Goal: Information Seeking & Learning: Learn about a topic

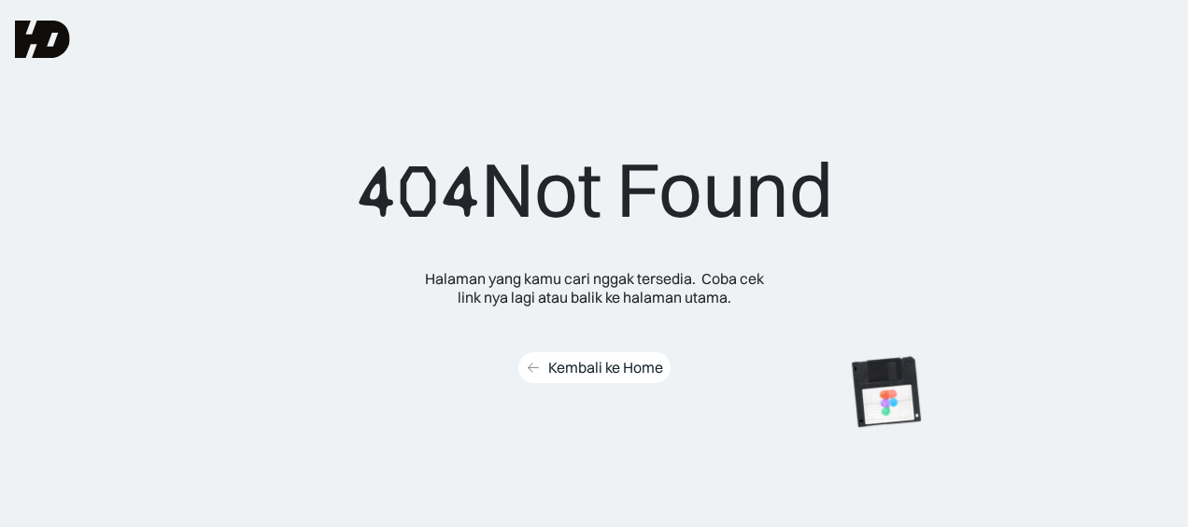
click at [577, 373] on div "Kembali ke Home" at bounding box center [605, 368] width 115 height 20
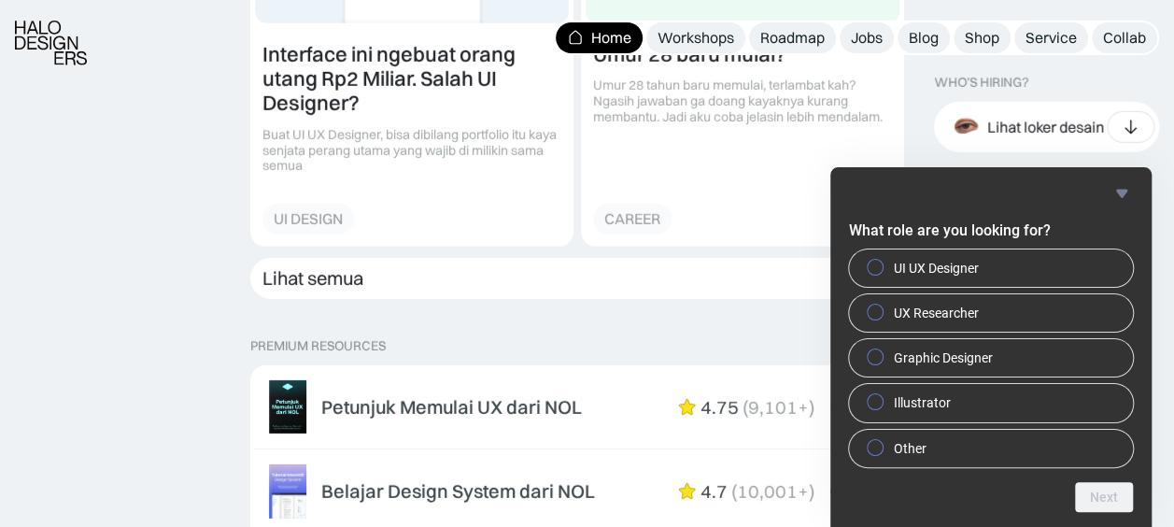
scroll to position [2801, 0]
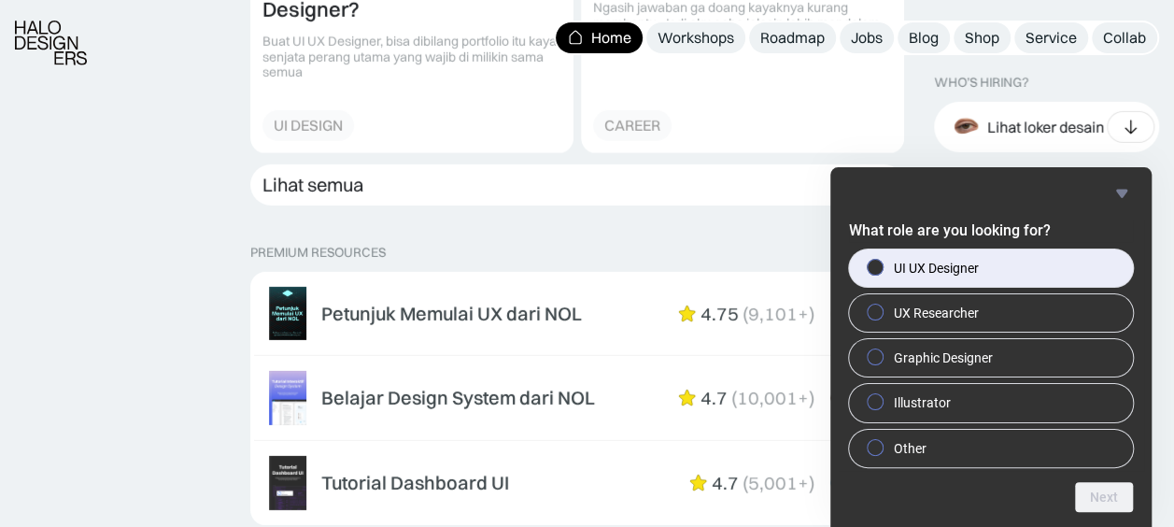
click at [896, 264] on span "UI UX Designer" at bounding box center [935, 268] width 85 height 19
click at [881, 264] on input "UI UX Designer" at bounding box center [875, 266] width 12 height 12
radio input "true"
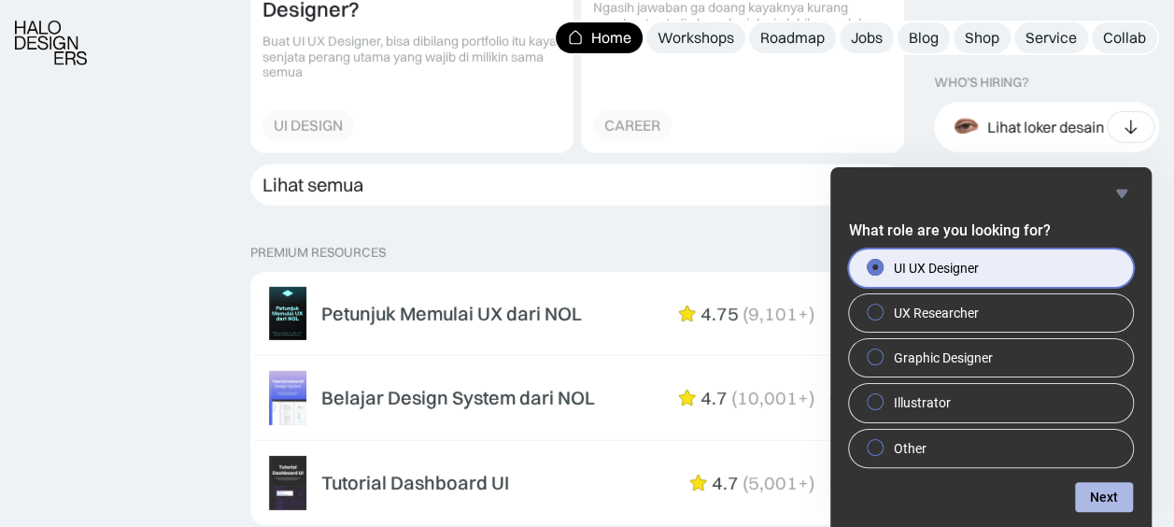
click at [1096, 491] on button "Next" at bounding box center [1104, 497] width 58 height 30
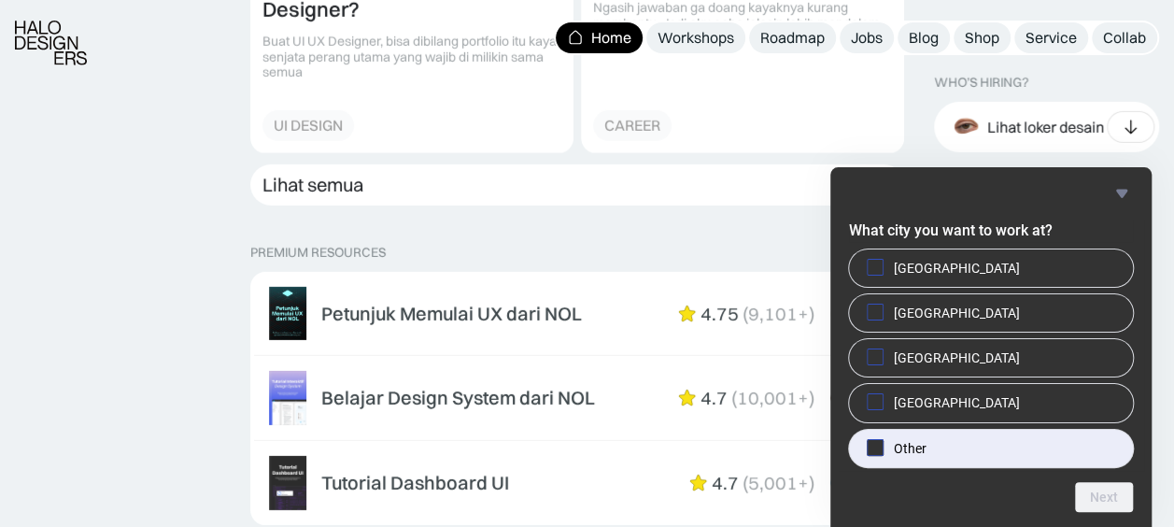
click at [911, 442] on span "Other" at bounding box center [909, 448] width 33 height 19
click at [881, 442] on input "Other" at bounding box center [875, 447] width 12 height 12
checkbox input "true"
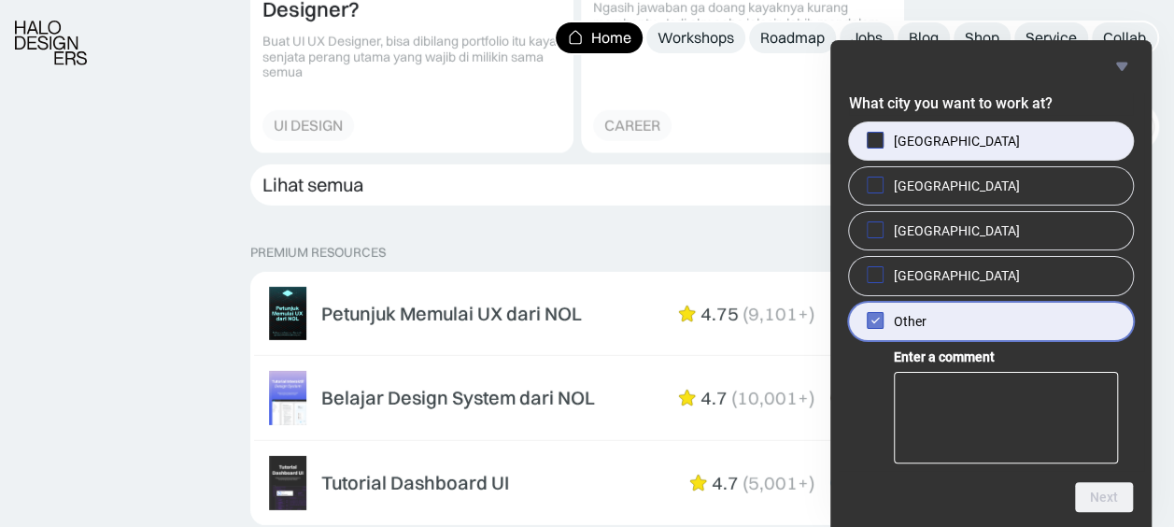
click at [927, 143] on span "Jakarta" at bounding box center [956, 141] width 126 height 19
click at [881, 143] on input "Jakarta" at bounding box center [875, 140] width 12 height 12
checkbox input "true"
click at [967, 338] on label "Other" at bounding box center [991, 320] width 284 height 37
click at [881, 326] on input "Other" at bounding box center [875, 320] width 12 height 12
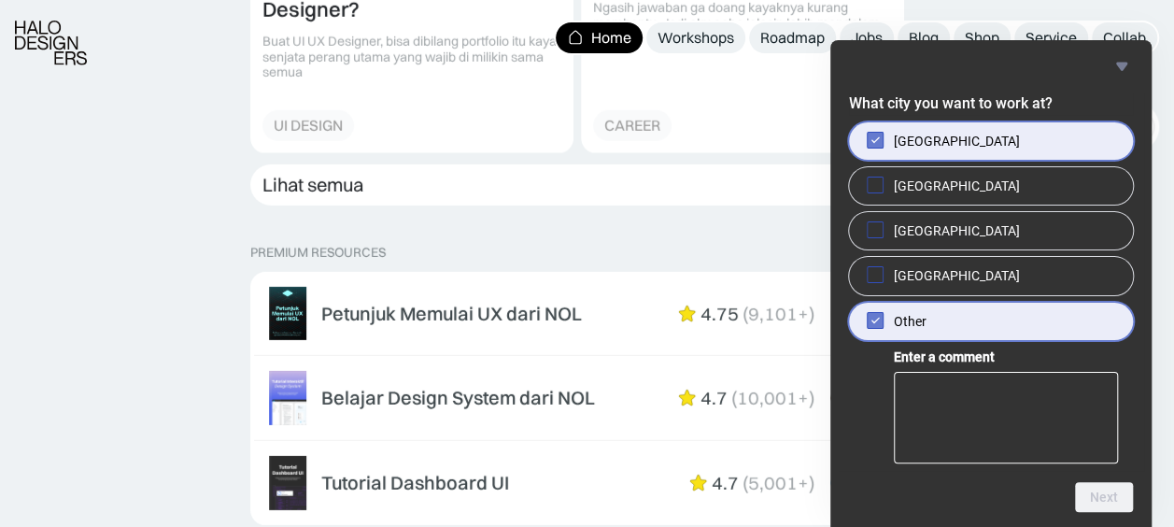
checkbox input "false"
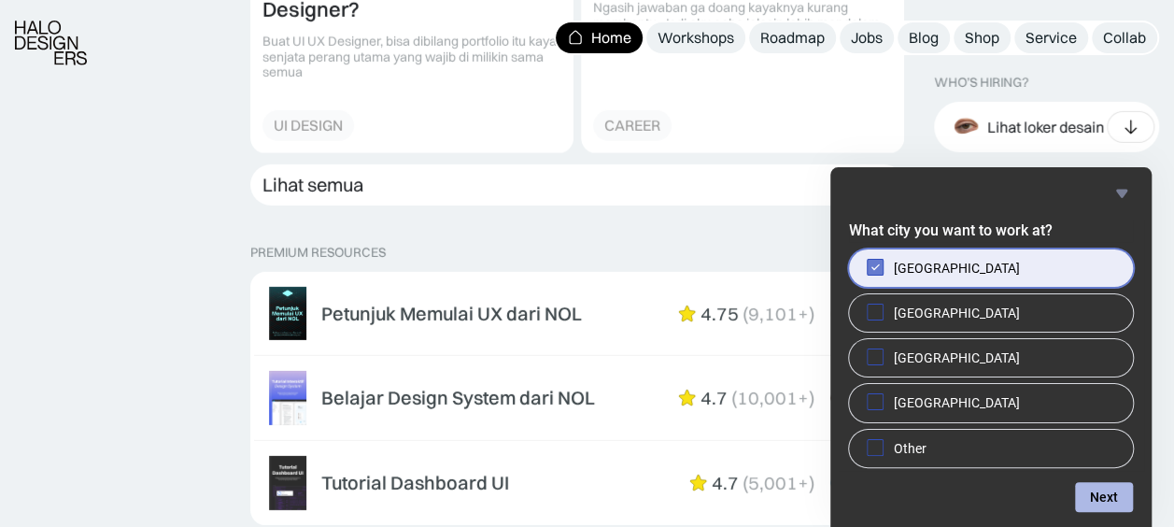
click at [1099, 507] on button "Next" at bounding box center [1104, 497] width 58 height 30
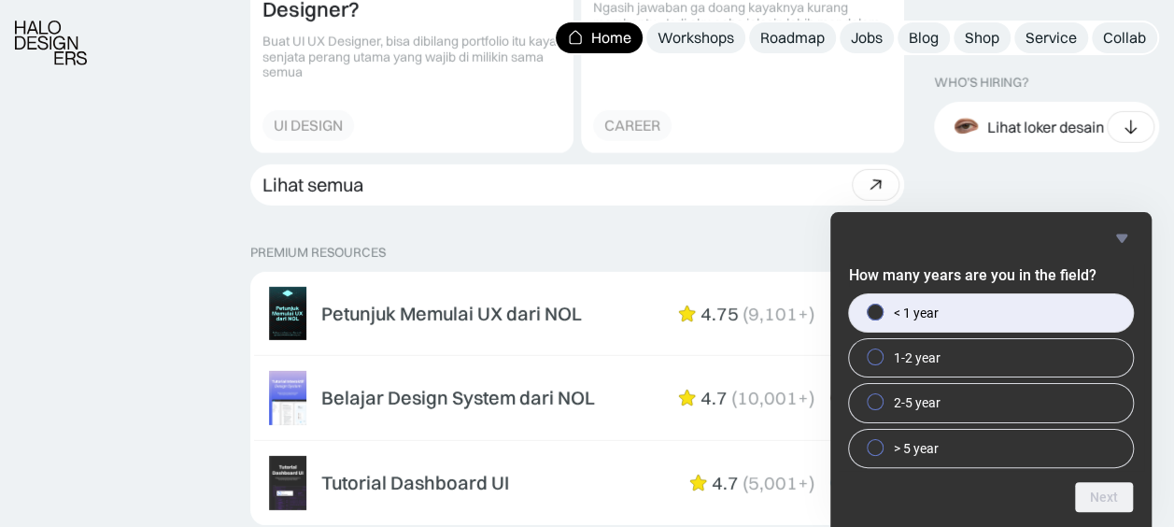
click at [988, 313] on label "< 1 year" at bounding box center [991, 312] width 284 height 37
click at [881, 313] on input "< 1 year" at bounding box center [875, 311] width 12 height 12
radio input "true"
click at [1093, 497] on button "Next" at bounding box center [1104, 497] width 58 height 30
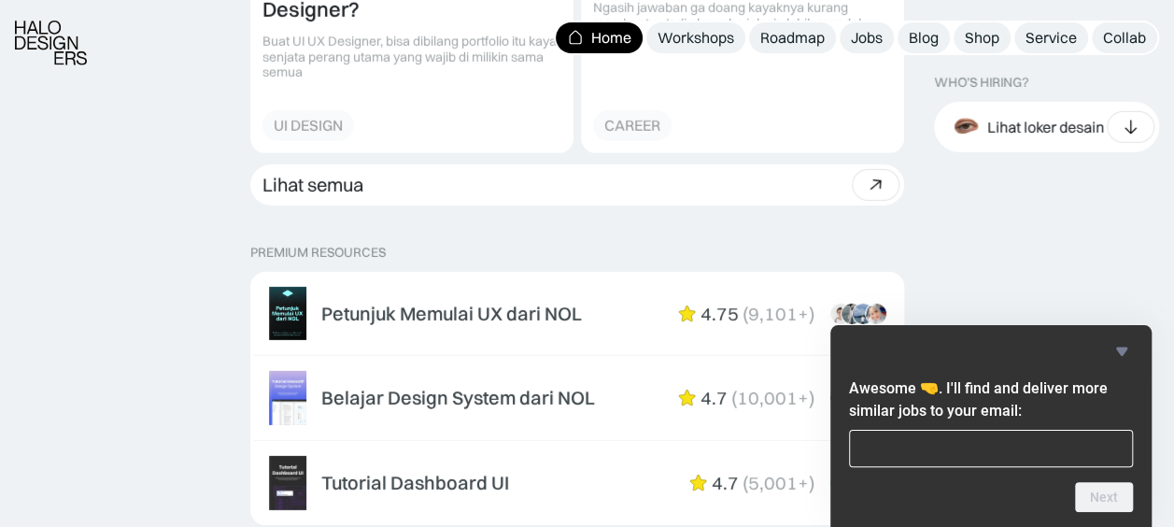
click at [1120, 353] on icon "Hide survey" at bounding box center [1121, 351] width 11 height 8
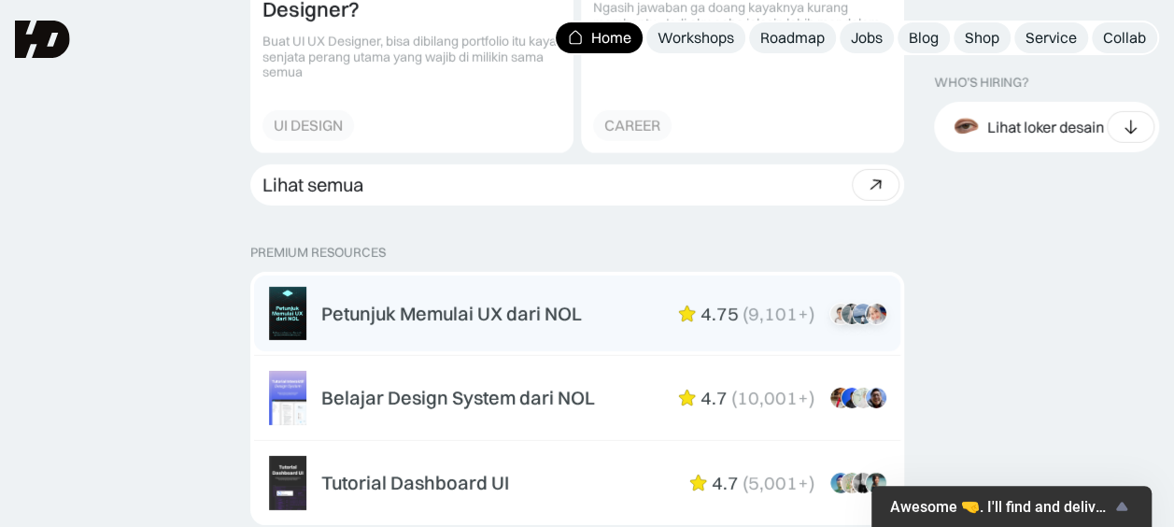
click at [476, 320] on div "Petunjuk Memulai UX dari NOL" at bounding box center [451, 313] width 260 height 22
